Goal: Communication & Community: Ask a question

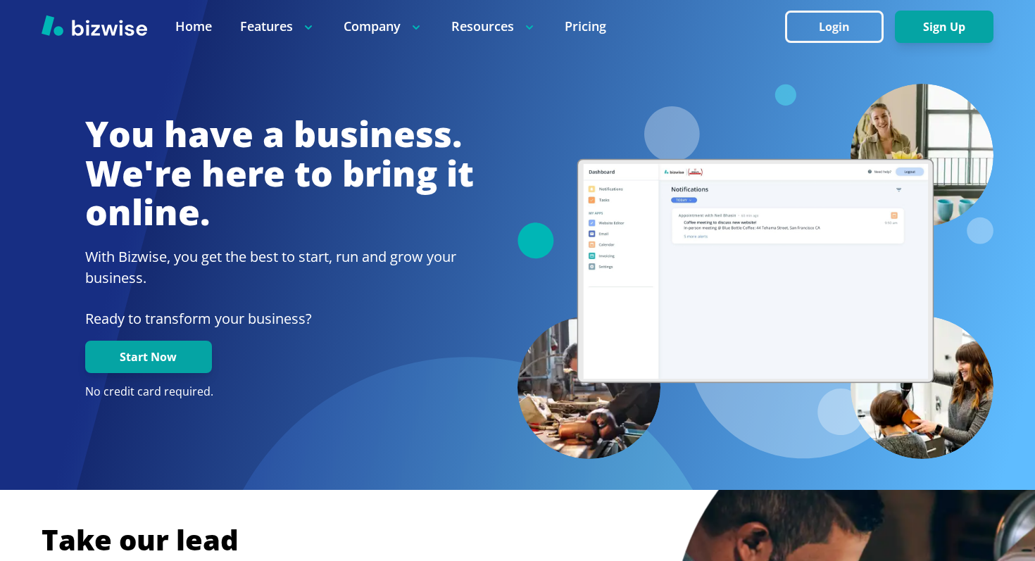
click at [800, 11] on button "Login" at bounding box center [834, 27] width 99 height 32
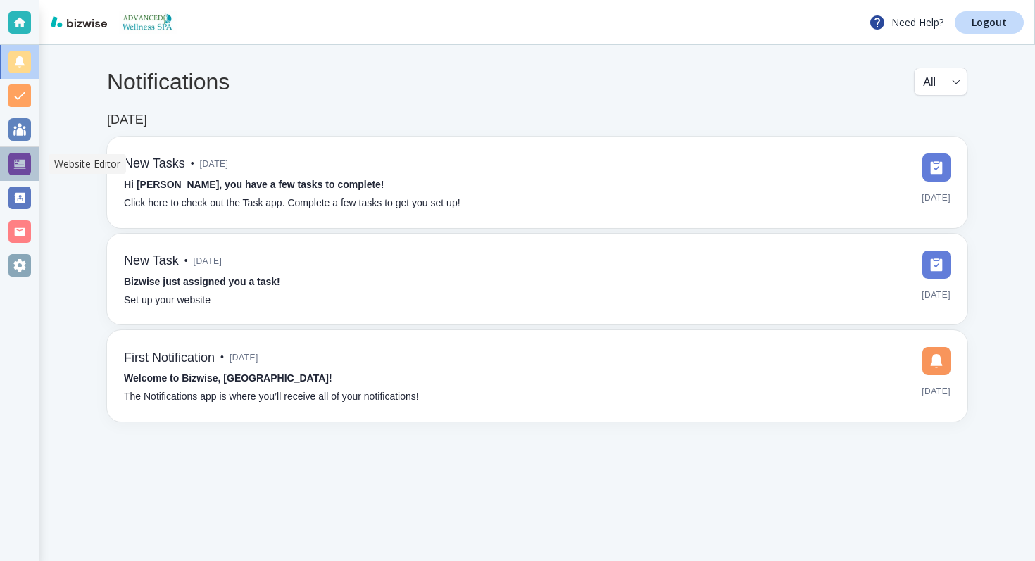
click at [15, 166] on div at bounding box center [19, 164] width 23 height 23
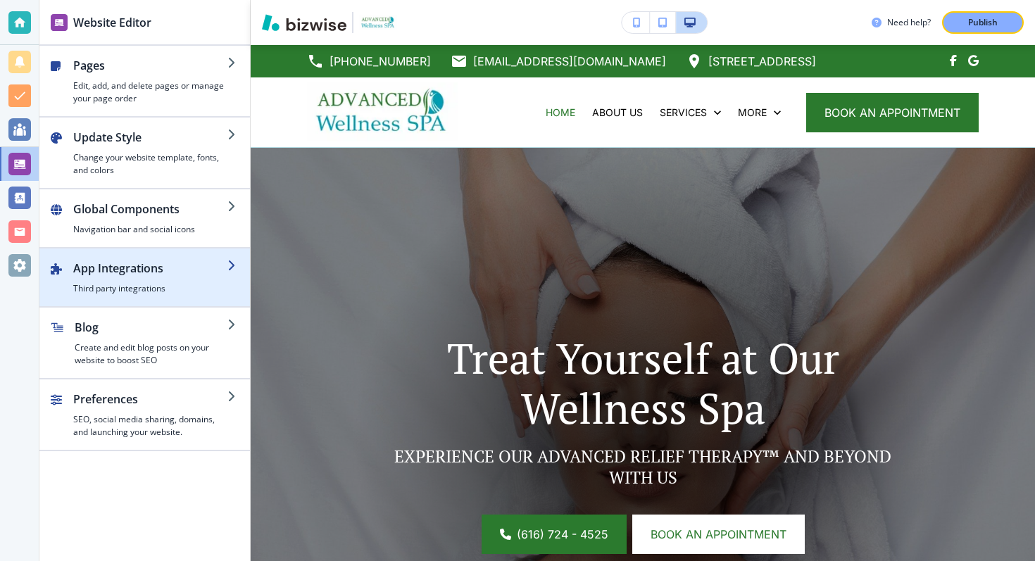
click at [162, 276] on div "App Integrations Third party integrations" at bounding box center [150, 277] width 154 height 35
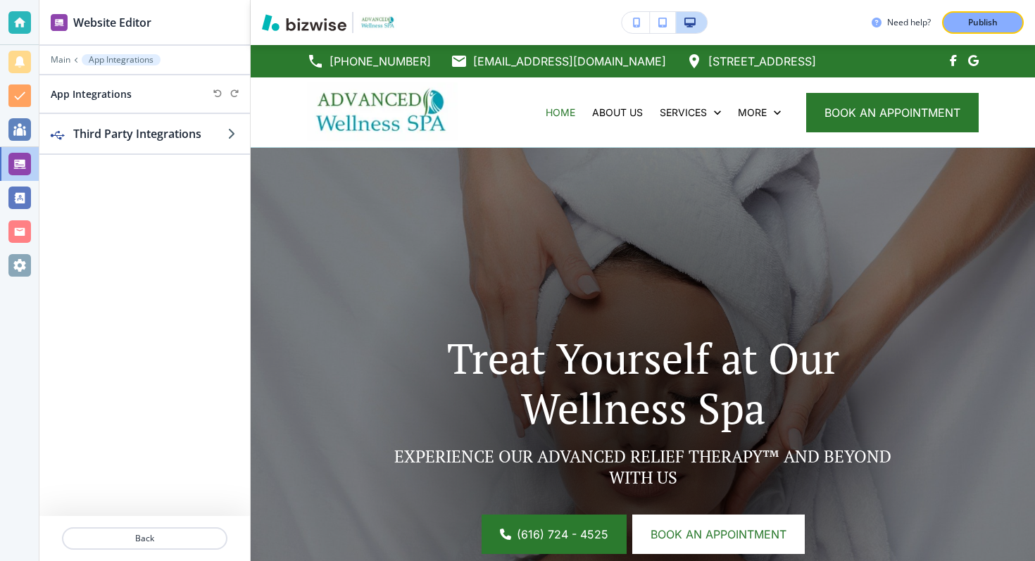
click at [189, 158] on div "Third Party Integrations" at bounding box center [144, 315] width 211 height 402
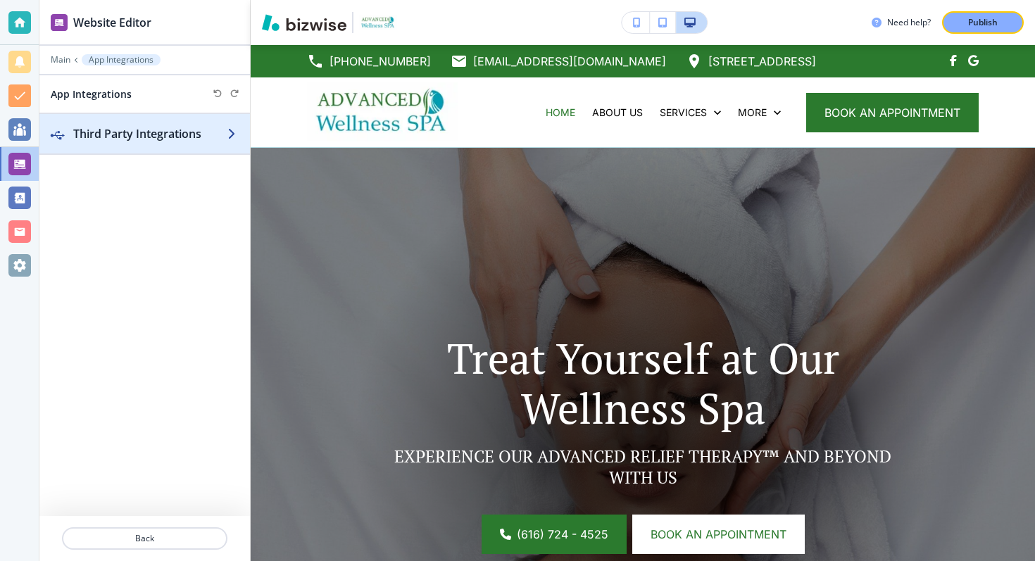
click at [186, 144] on div "button" at bounding box center [144, 147] width 211 height 11
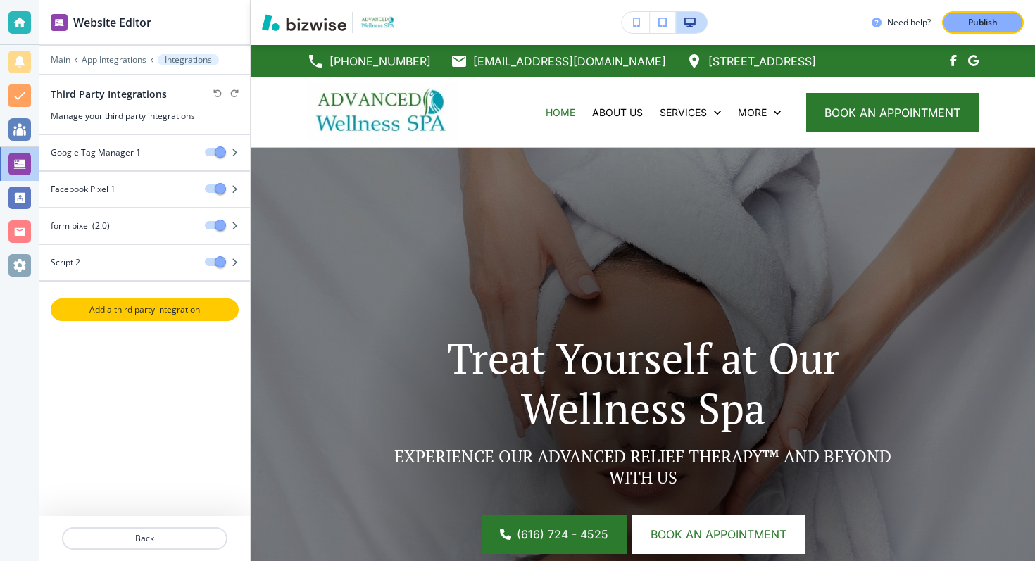
click at [151, 301] on button "Add a third party integration" at bounding box center [145, 310] width 188 height 23
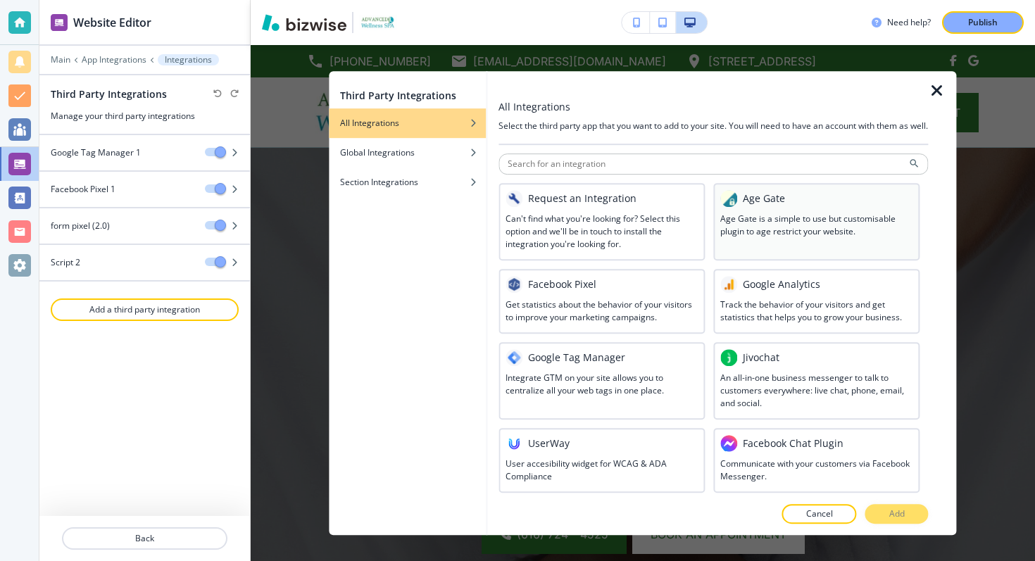
scroll to position [729, 0]
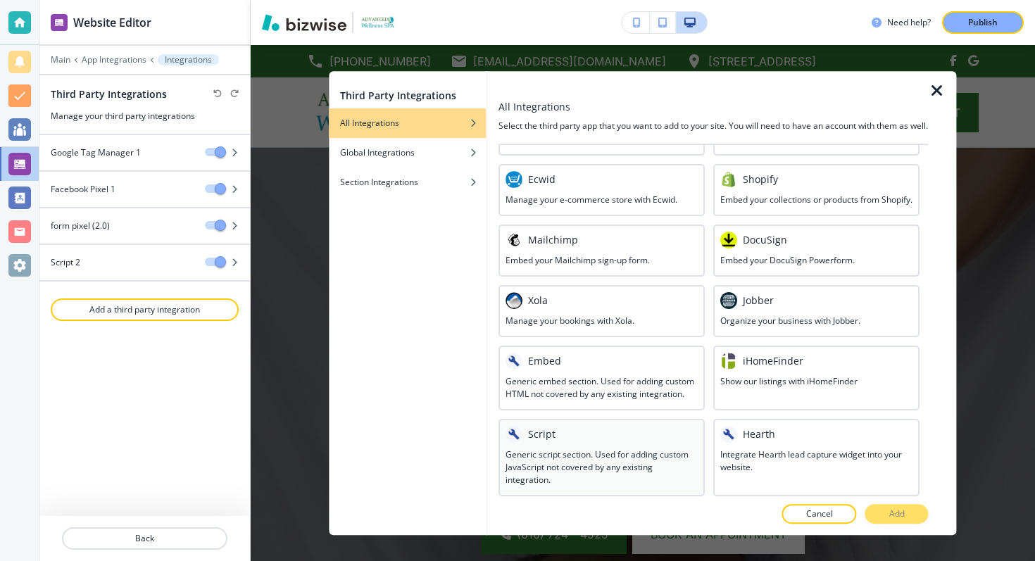
click at [668, 444] on div at bounding box center [602, 446] width 192 height 6
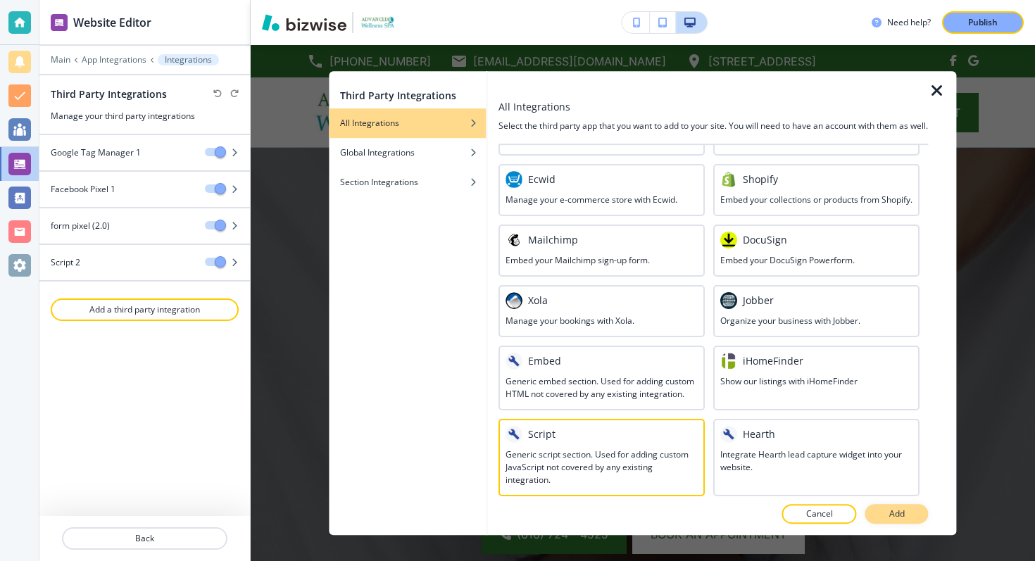
click at [899, 508] on p "Add" at bounding box center [896, 514] width 15 height 13
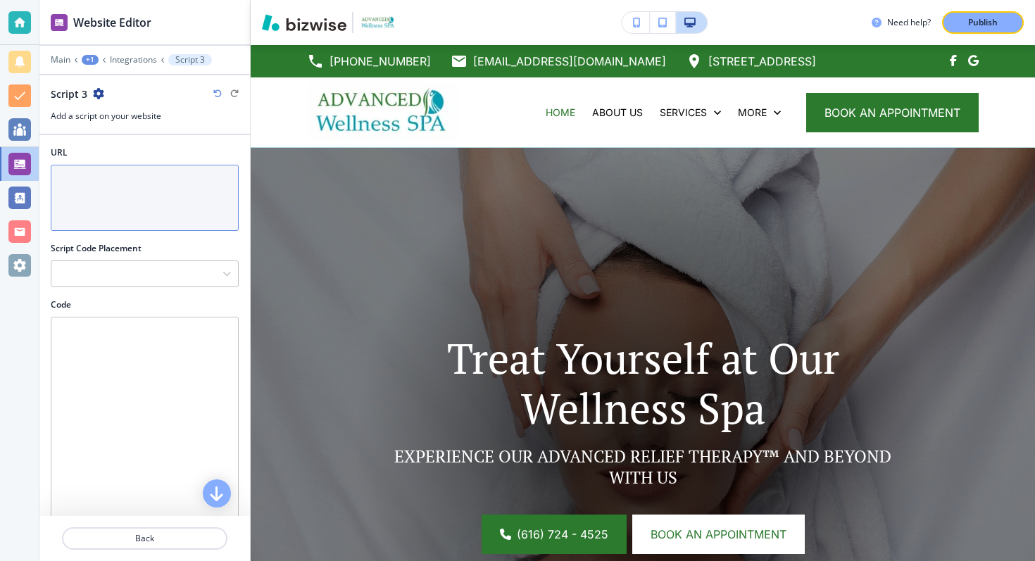
click at [154, 196] on textarea "URL" at bounding box center [145, 198] width 188 height 66
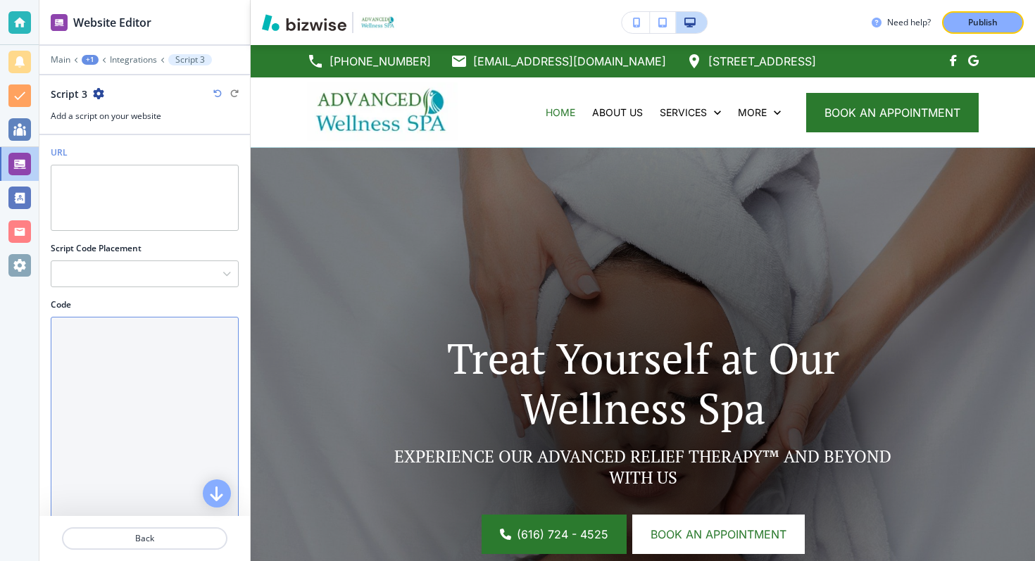
click at [156, 342] on textarea "Code" at bounding box center [145, 451] width 188 height 269
paste textarea "<!-- Hotjar Tracking Code for Advanced Wellness Spa --> <script> (function(h,o,…"
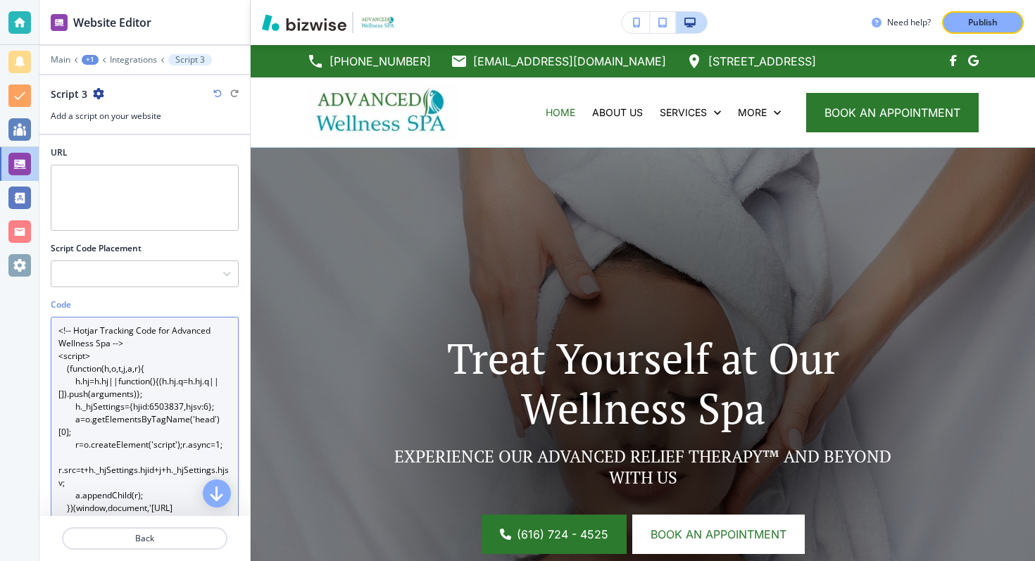
scroll to position [23, 0]
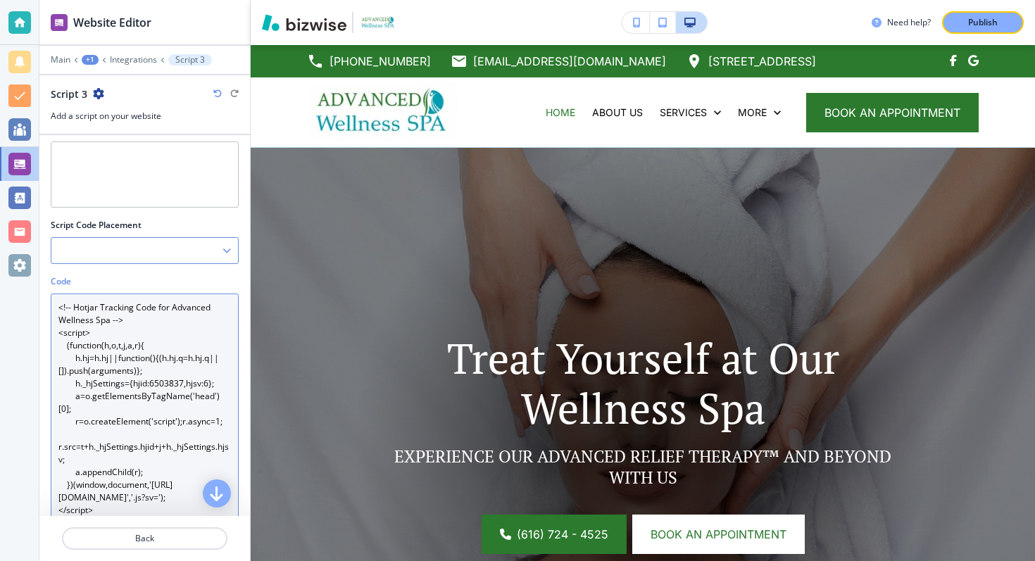
type textarea "<!-- Hotjar Tracking Code for Advanced Wellness Spa --> <script> (function(h,o,…"
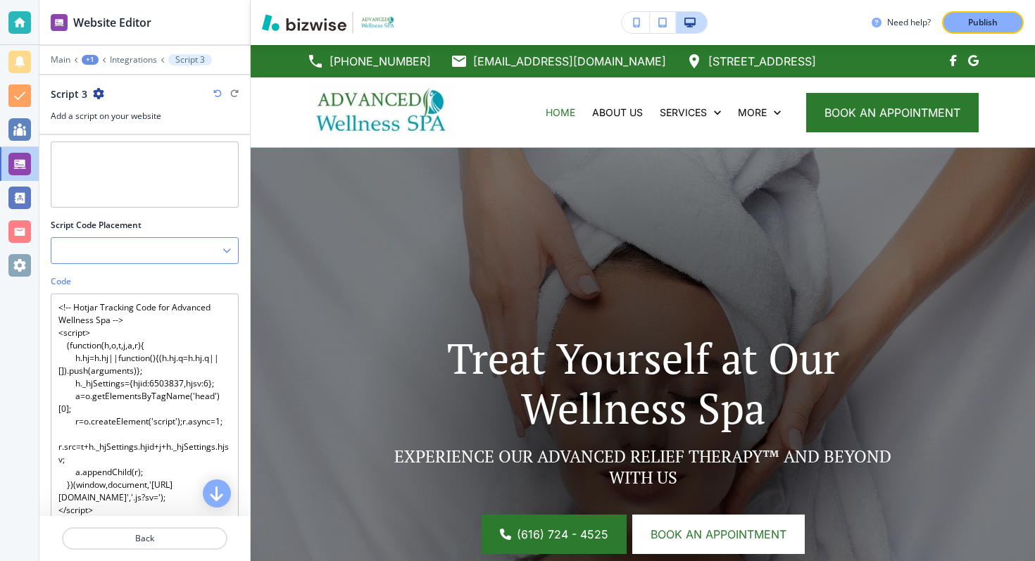
click at [136, 244] on div at bounding box center [144, 250] width 187 height 25
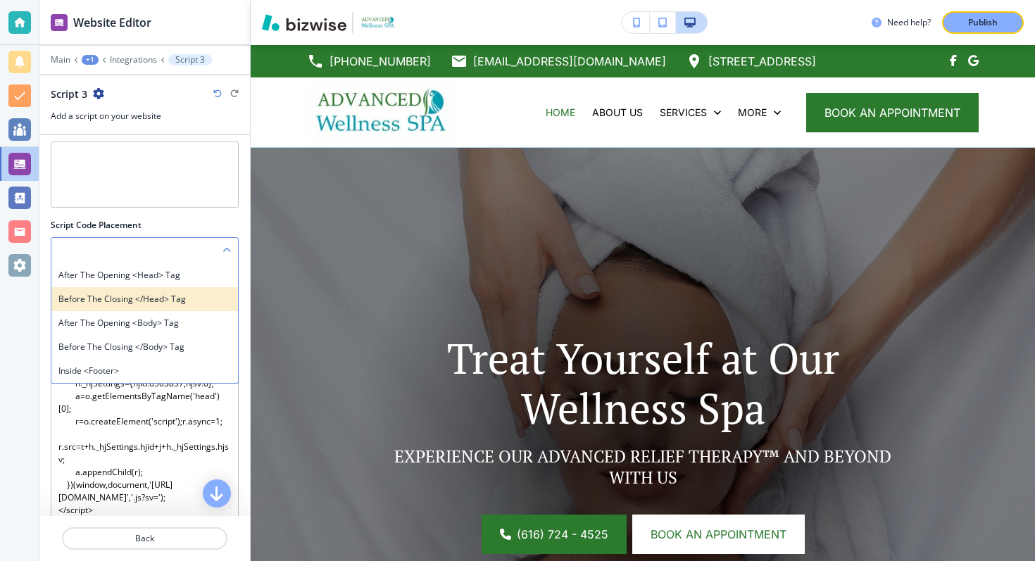
click at [152, 303] on h4 "Before the closing </head> tag" at bounding box center [144, 299] width 173 height 13
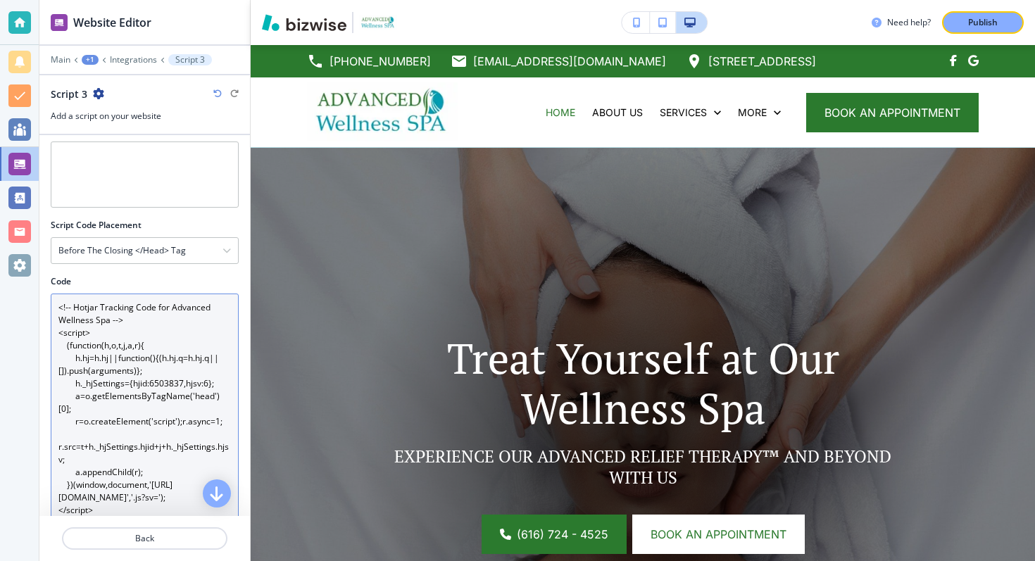
scroll to position [209, 0]
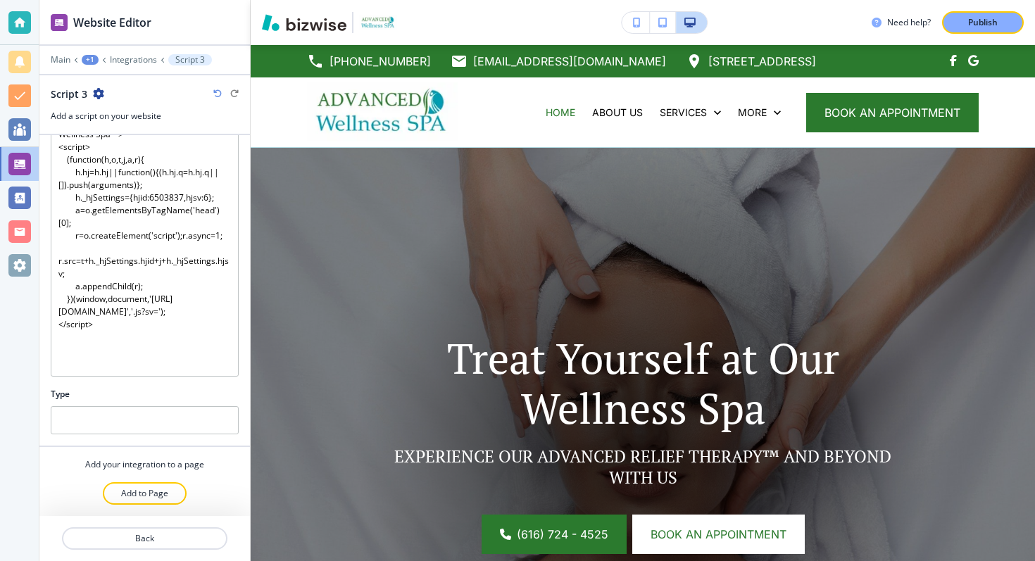
click at [179, 392] on div "Type" at bounding box center [145, 394] width 188 height 13
click at [988, 11] on button "Publish" at bounding box center [983, 22] width 82 height 23
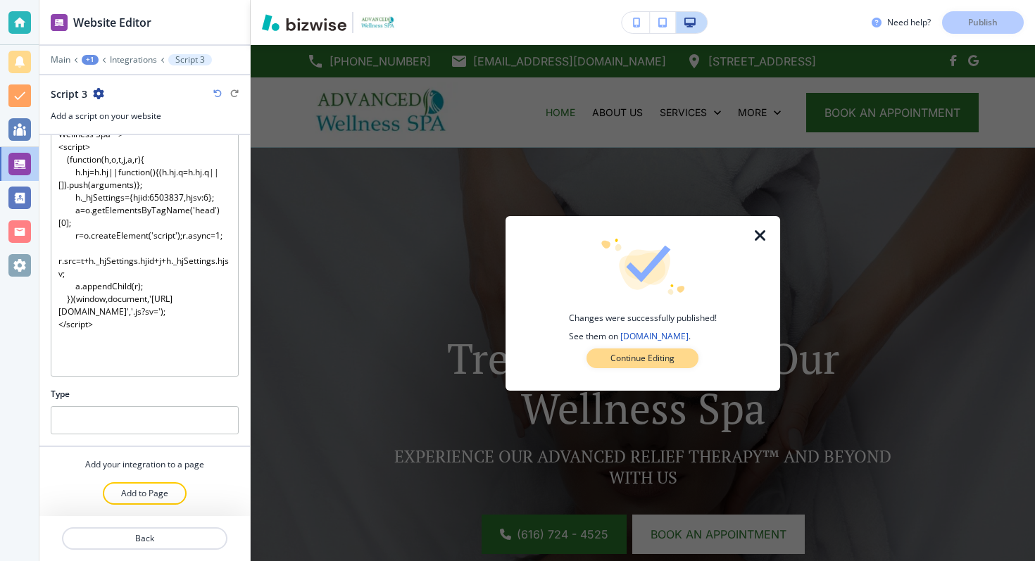
click at [650, 356] on p "Continue Editing" at bounding box center [642, 358] width 64 height 13
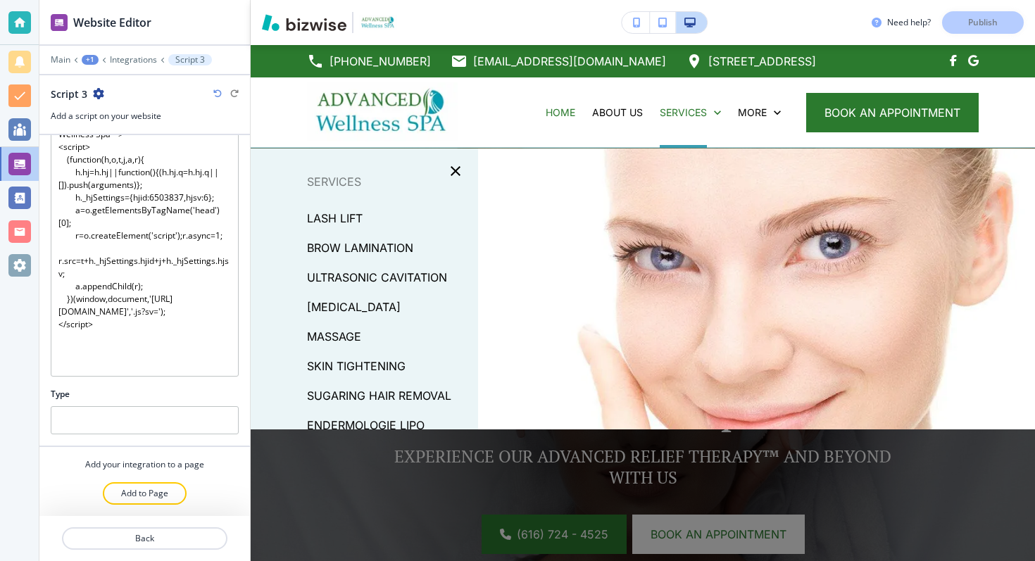
click at [101, 92] on icon "button" at bounding box center [98, 93] width 11 height 11
click at [128, 150] on button "Delete Script 3" at bounding box center [137, 142] width 90 height 25
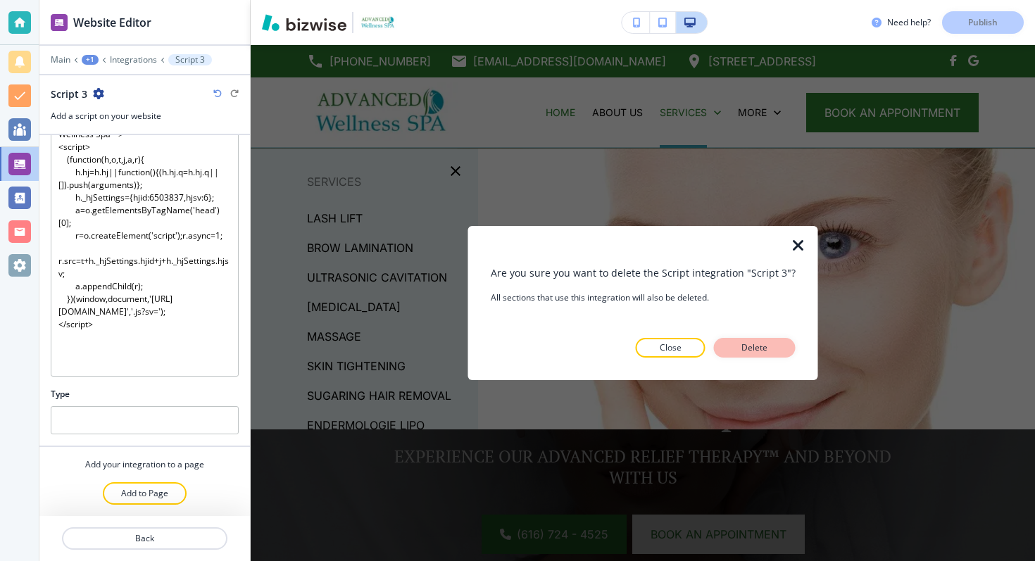
click at [738, 342] on p "Delete" at bounding box center [755, 348] width 34 height 13
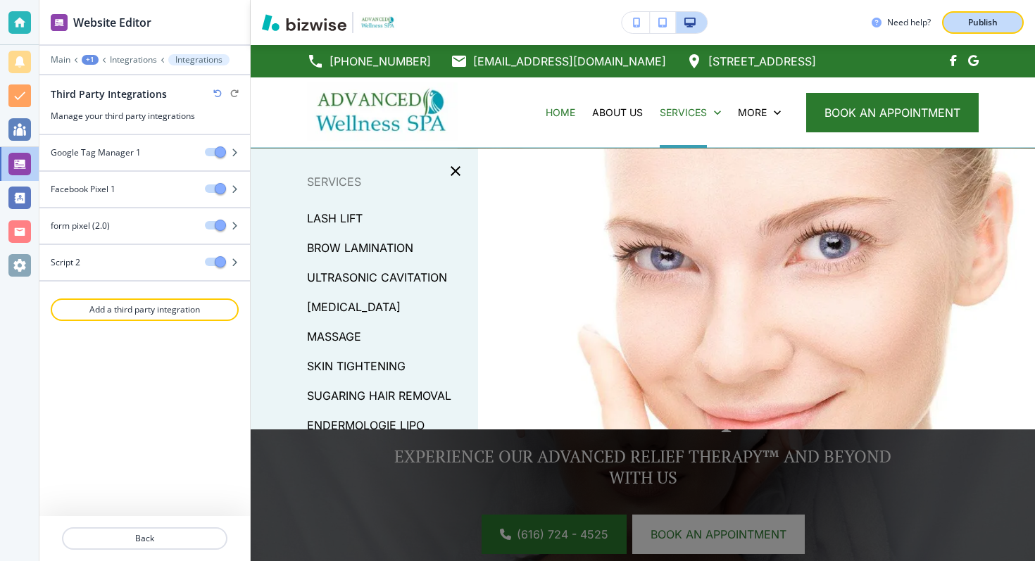
click at [974, 21] on p "Publish" at bounding box center [983, 22] width 30 height 13
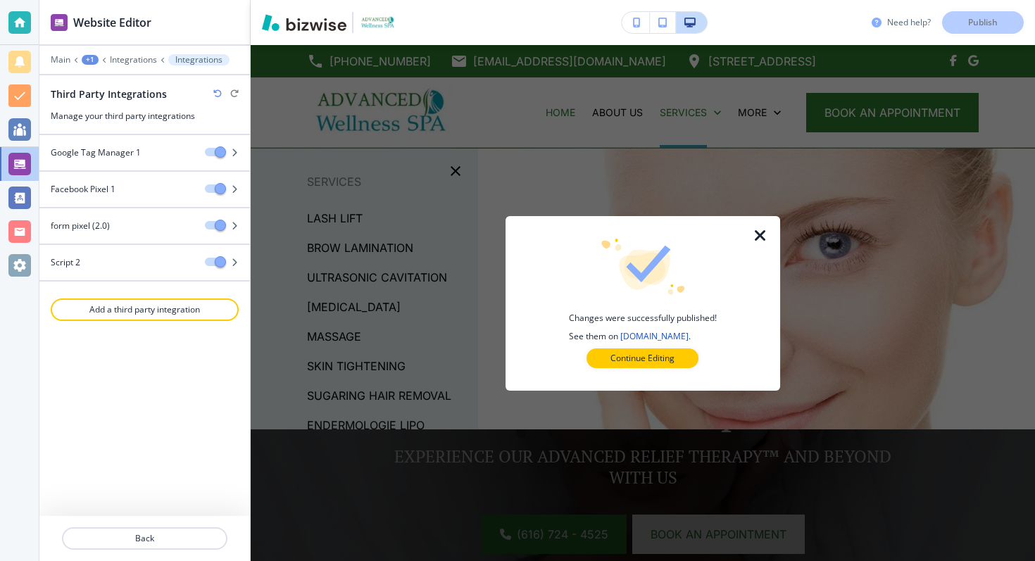
click at [894, 25] on h3 "Need help?" at bounding box center [909, 22] width 44 height 13
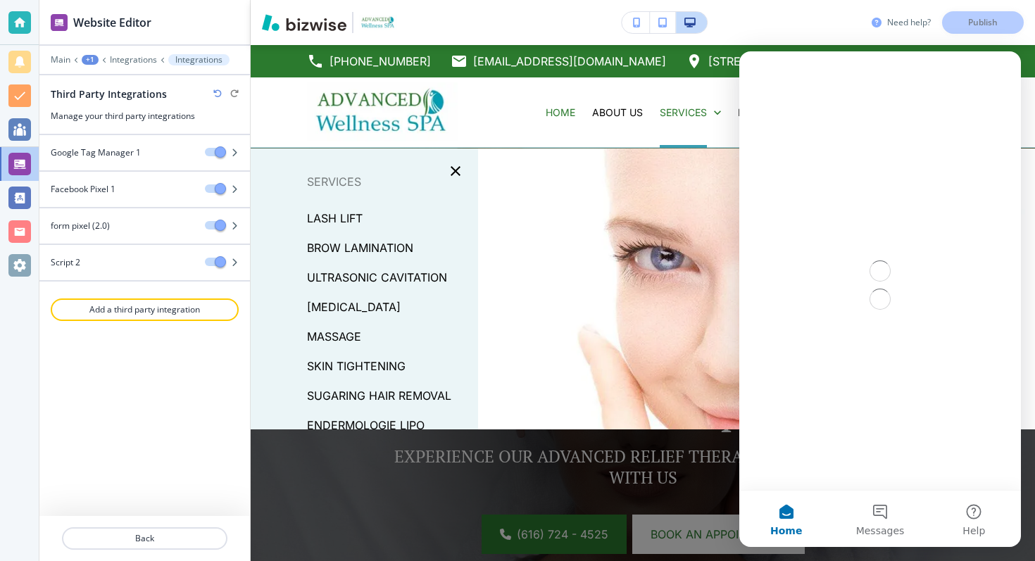
scroll to position [0, 0]
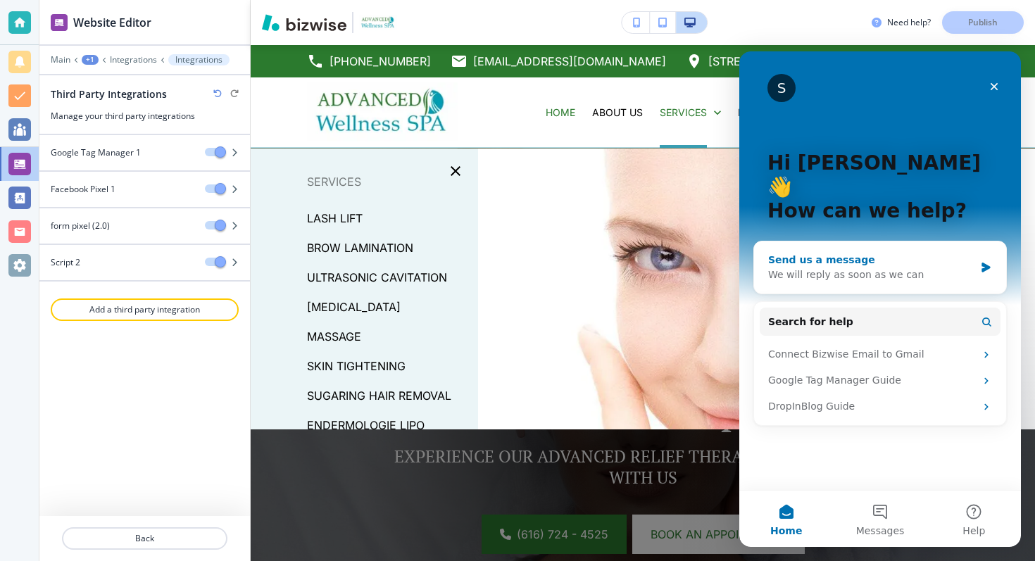
click at [877, 253] on div "Send us a message" at bounding box center [871, 260] width 206 height 15
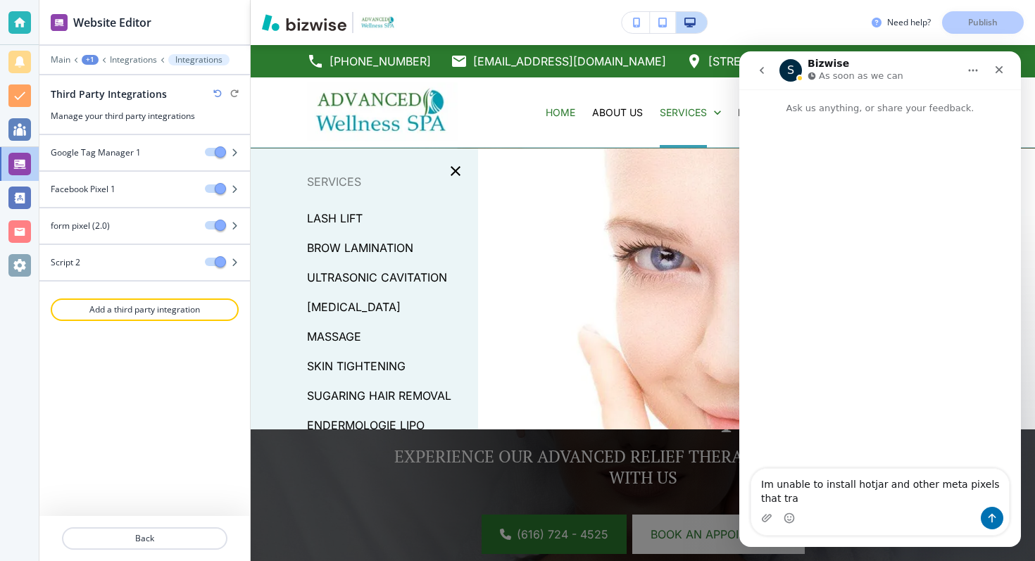
drag, startPoint x: 884, startPoint y: 513, endPoint x: 886, endPoint y: 494, distance: 19.8
click at [886, 494] on div "Im unable to install hotjar and other meta pixels that tra Im unable to install…" at bounding box center [880, 502] width 258 height 66
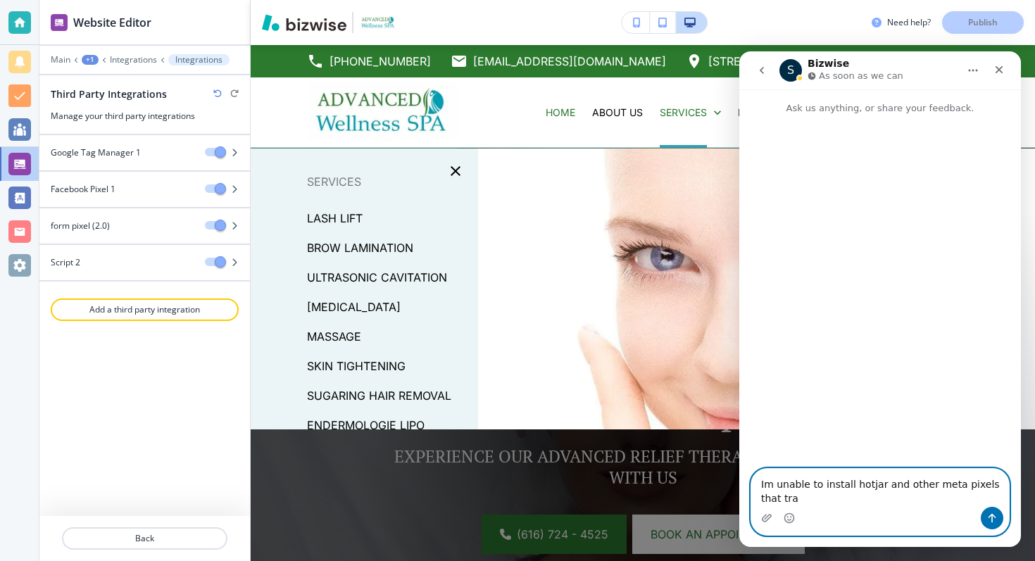
drag, startPoint x: 880, startPoint y: 482, endPoint x: 883, endPoint y: 507, distance: 24.8
click at [883, 507] on div "Im unable to install hotjar and other meta pixels that tra Im unable to install…" at bounding box center [880, 502] width 258 height 66
click at [893, 491] on textarea "Im unable to install hotjar and other meta pixels that tra" at bounding box center [880, 488] width 258 height 38
click at [885, 494] on textarea "Im unable to install hotjar and other meta pixels that tra" at bounding box center [880, 488] width 258 height 38
click at [849, 487] on textarea "Im unable to install hotjar and other meta pixels that track when forms are sub…" at bounding box center [880, 488] width 258 height 38
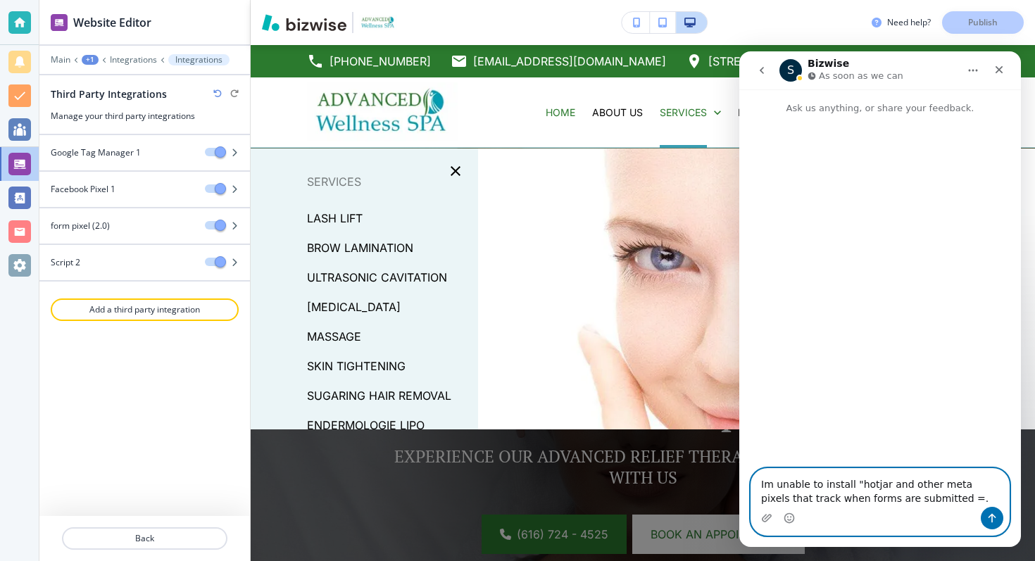
click at [879, 484] on textarea "Im unable to install "hotjar and other meta pixels that track when forms are su…" at bounding box center [880, 488] width 258 height 38
click at [964, 499] on textarea "Im unable to install "hotjar" and other meta pixels that track when forms are s…" at bounding box center [880, 488] width 258 height 38
click at [919, 483] on textarea "Im unable to install "hotjar" and other meta pixels that track when forms are s…" at bounding box center [880, 488] width 258 height 38
click at [924, 484] on textarea "Im unable to install "hotjar" and other meta pixels that track when forms are s…" at bounding box center [880, 488] width 258 height 38
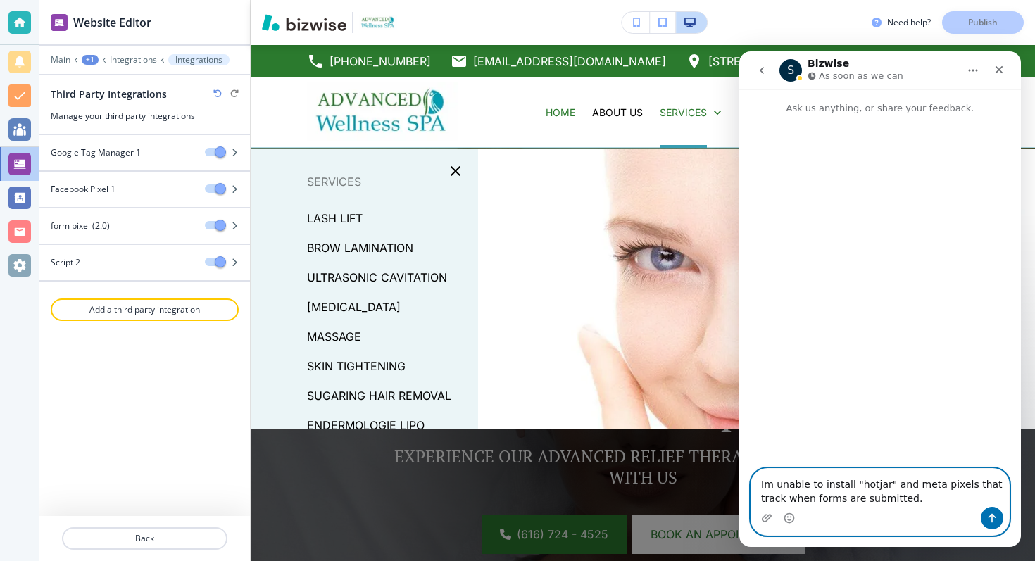
click at [945, 501] on textarea "Im unable to install "hotjar" and meta pixels that track when forms are submitt…" at bounding box center [880, 488] width 258 height 38
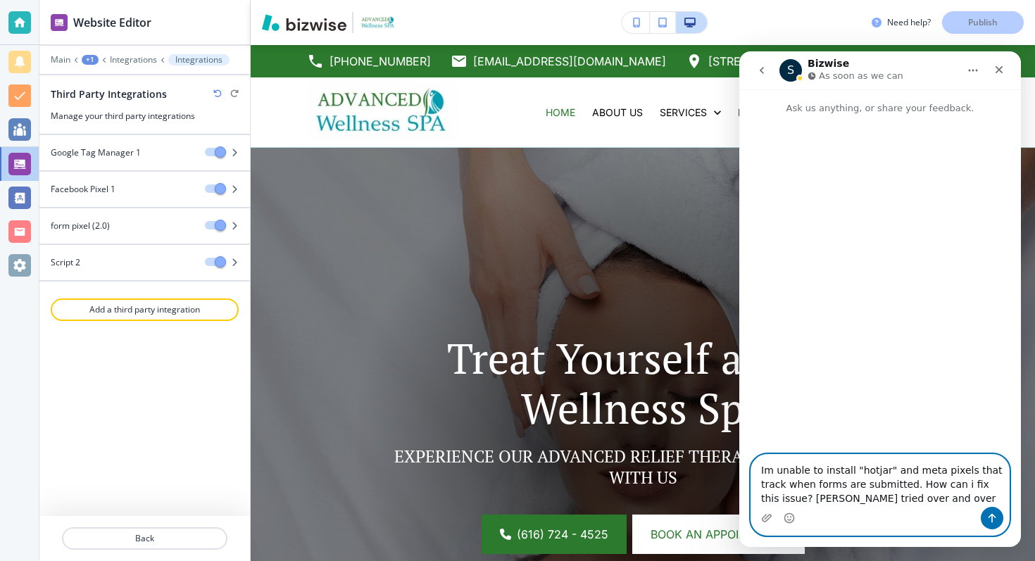
type textarea "Im unable to install "hotjar" and meta pixels that track when forms are submitt…"
click at [994, 513] on icon "Send a message…" at bounding box center [992, 518] width 11 height 11
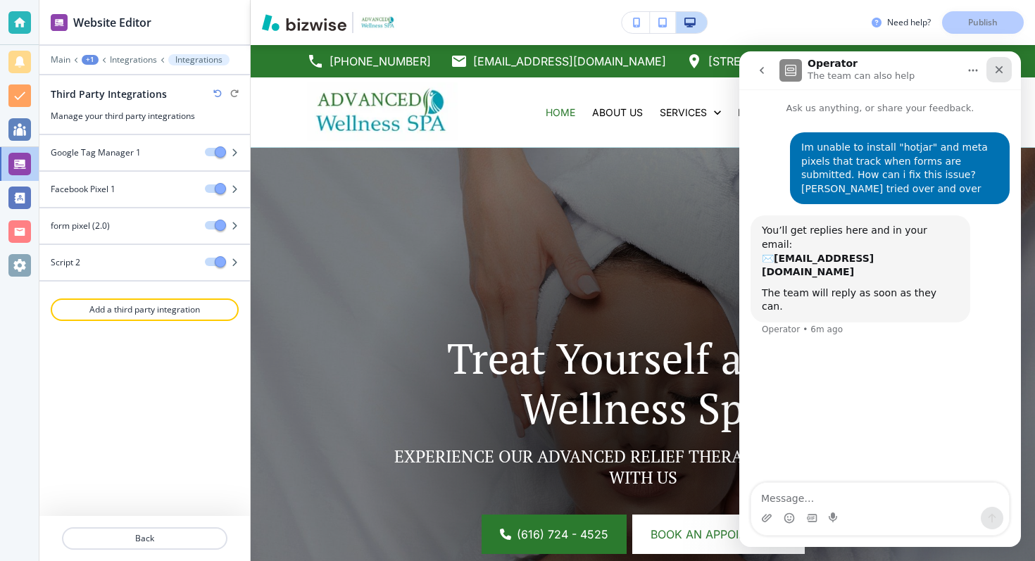
click at [1003, 70] on icon "Close" at bounding box center [999, 69] width 11 height 11
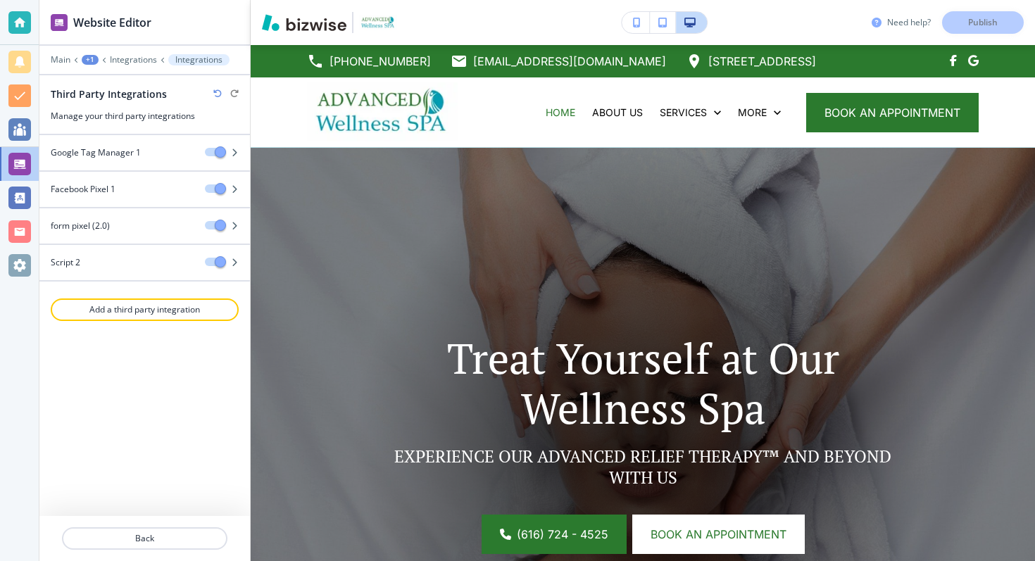
click at [915, 24] on h3 "Need help?" at bounding box center [909, 22] width 44 height 13
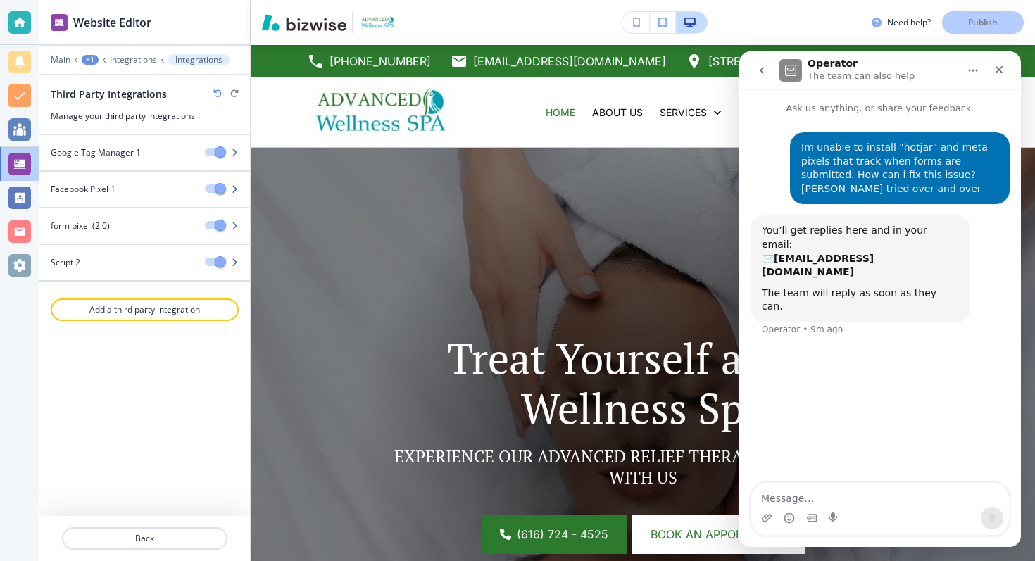
click at [762, 71] on icon "go back" at bounding box center [762, 70] width 4 height 7
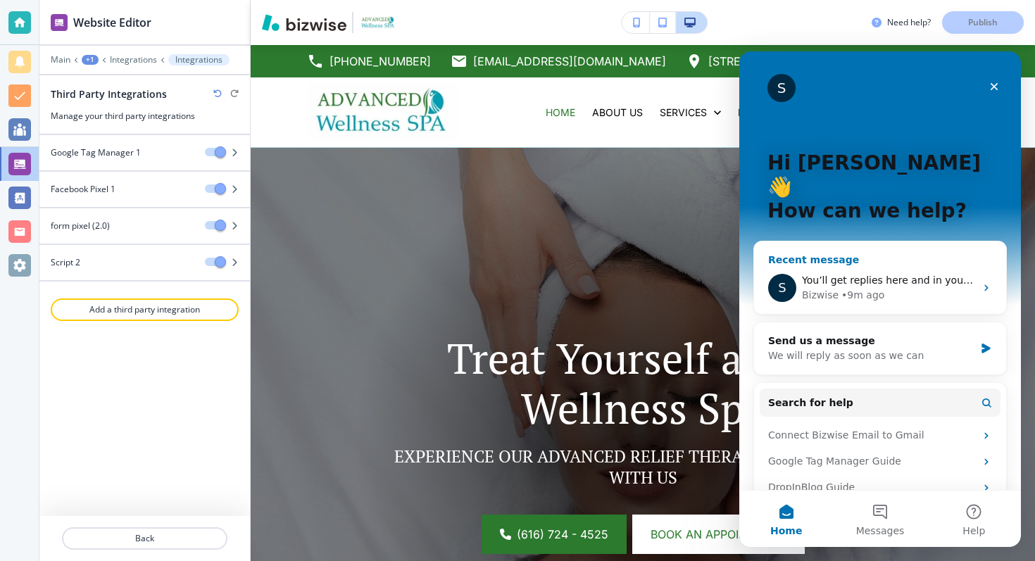
click at [910, 288] on div "Bizwise • 9m ago" at bounding box center [888, 295] width 173 height 15
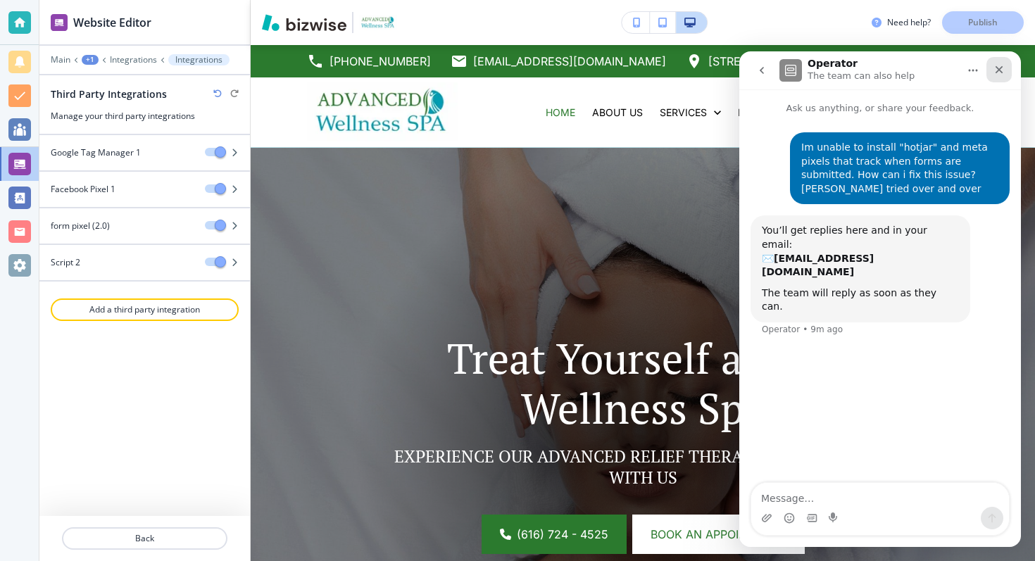
click at [1005, 64] on div "Close" at bounding box center [999, 69] width 25 height 25
